Goal: Task Accomplishment & Management: Use online tool/utility

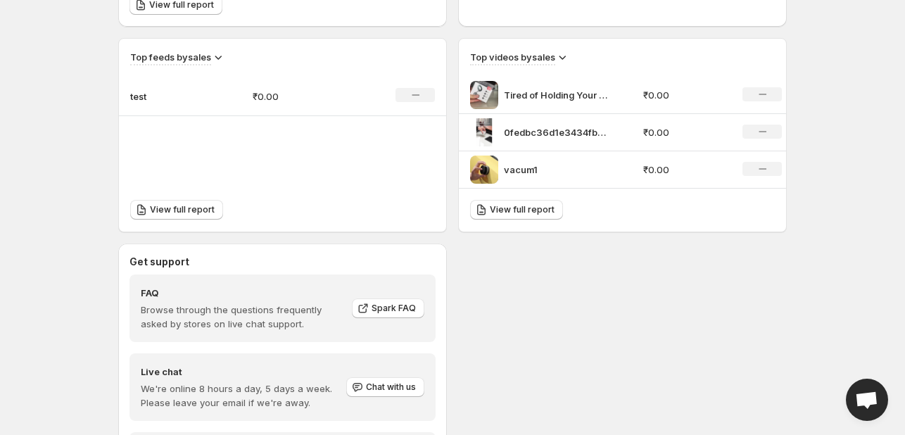
scroll to position [568, 0]
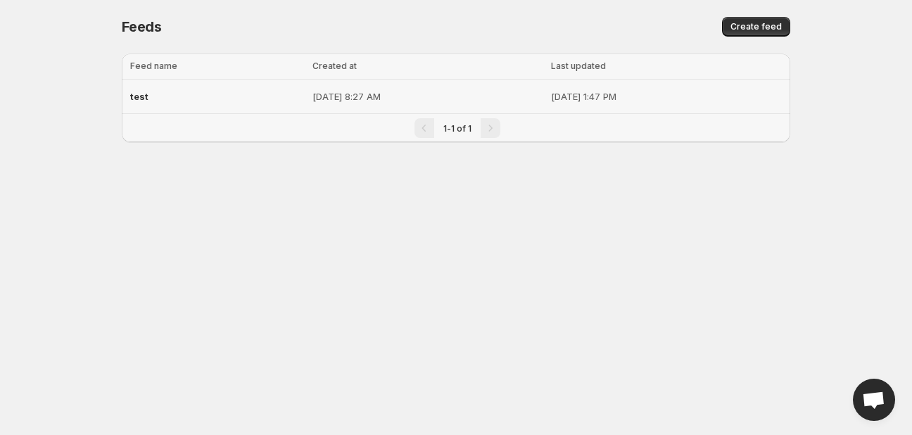
click at [547, 86] on td "[DATE] 1:47 PM" at bounding box center [668, 97] width 243 height 34
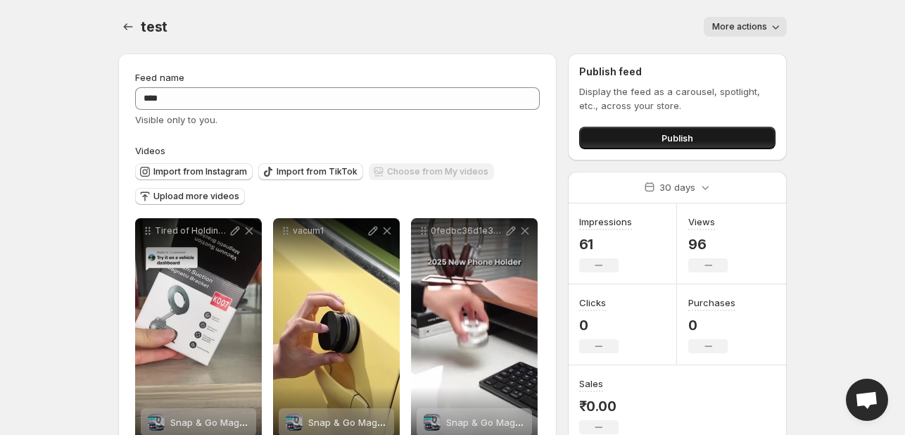
click at [695, 135] on button "Publish" at bounding box center [677, 138] width 196 height 23
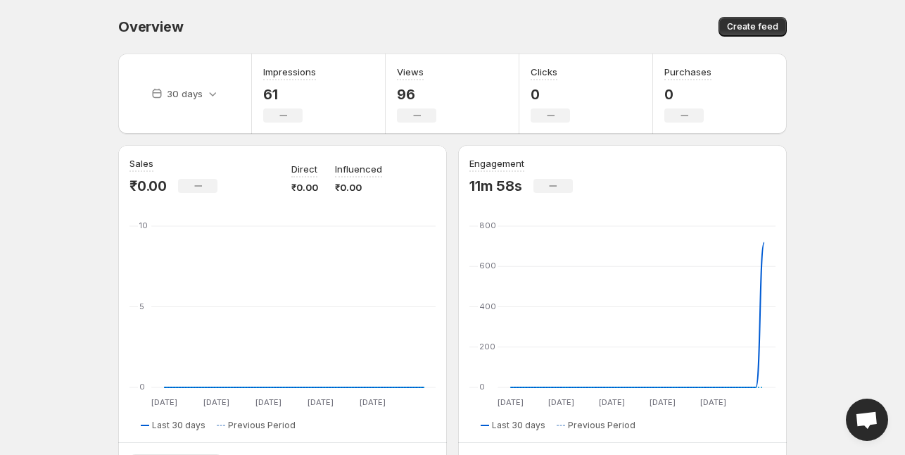
scroll to position [906, 0]
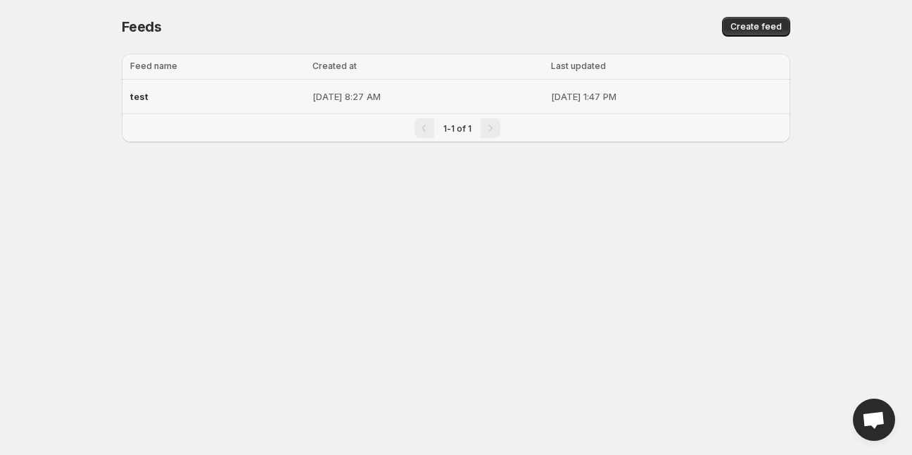
click at [308, 107] on td "[DATE] 8:27 AM" at bounding box center [427, 97] width 239 height 34
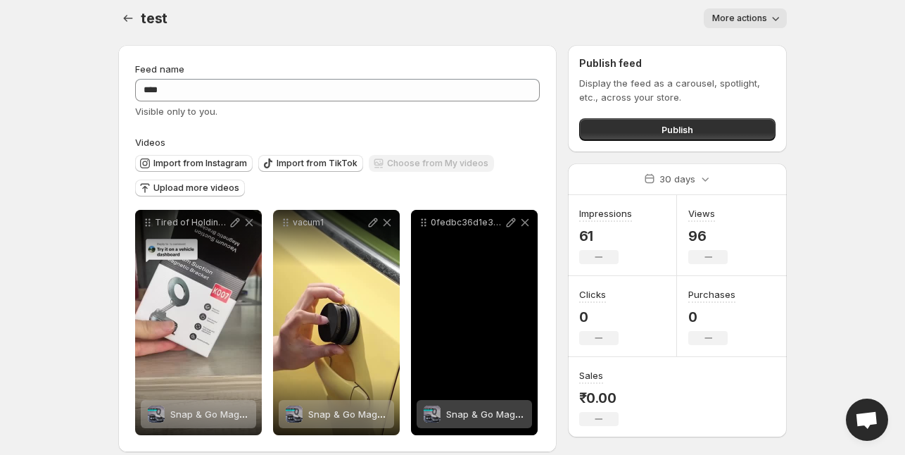
scroll to position [23, 0]
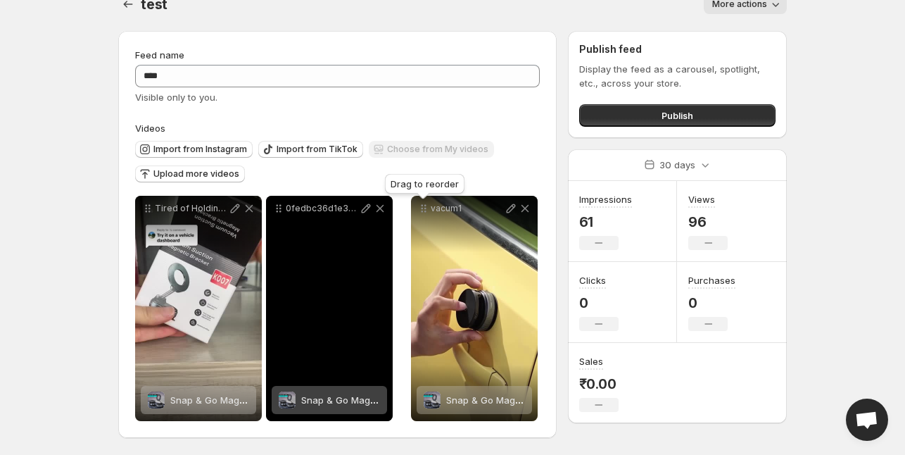
drag, startPoint x: 429, startPoint y: 211, endPoint x: 284, endPoint y: 211, distance: 145.0
click at [284, 211] on icon at bounding box center [279, 208] width 14 height 14
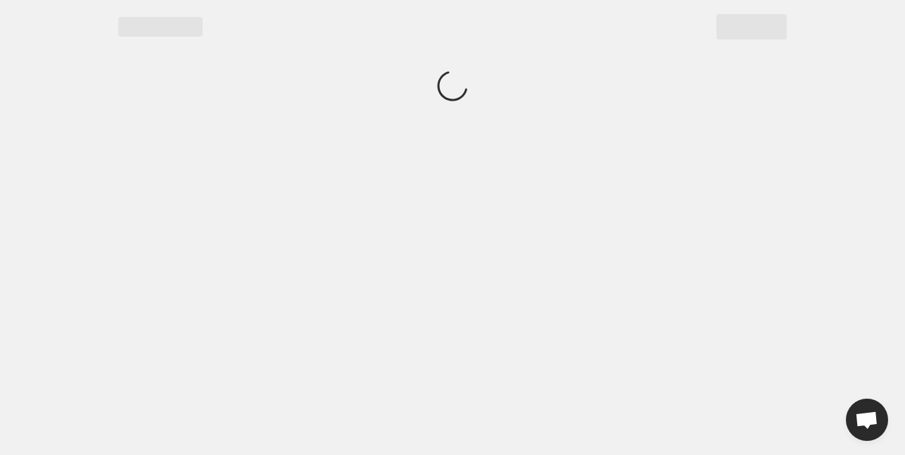
scroll to position [0, 0]
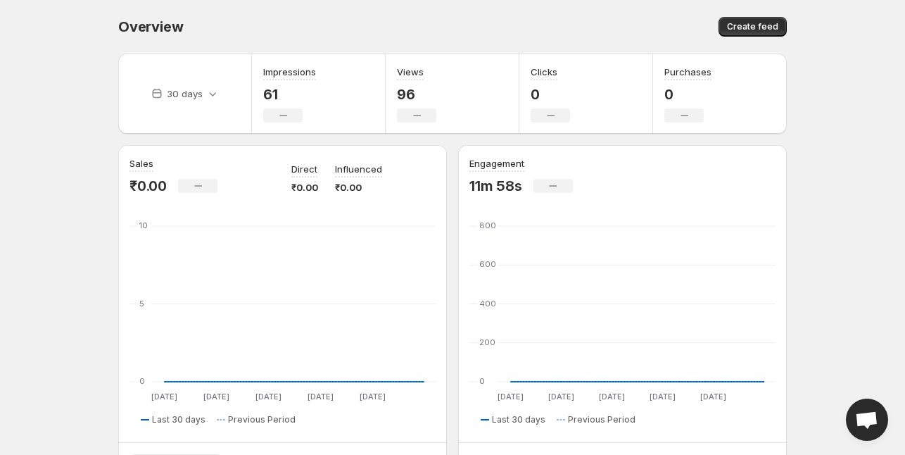
click at [121, 30] on span "Overview" at bounding box center [150, 26] width 65 height 17
